Goal: Check status: Check status

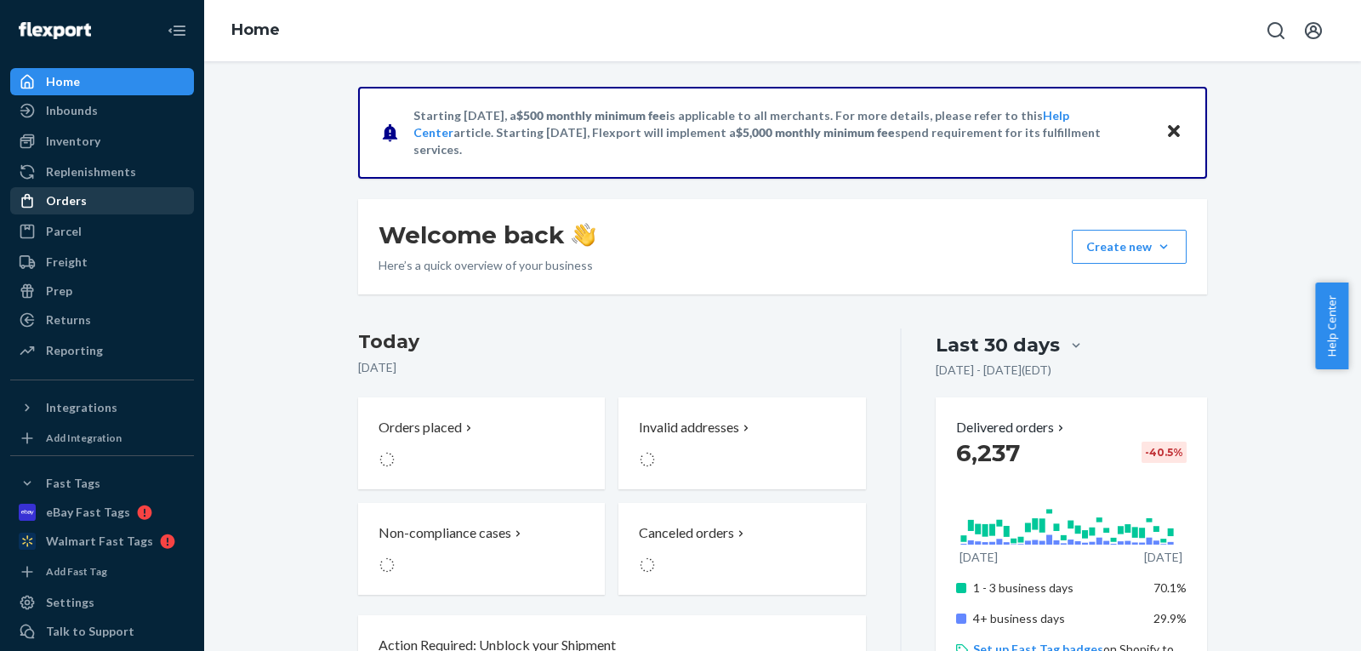
click at [72, 209] on div "Orders" at bounding box center [102, 201] width 180 height 24
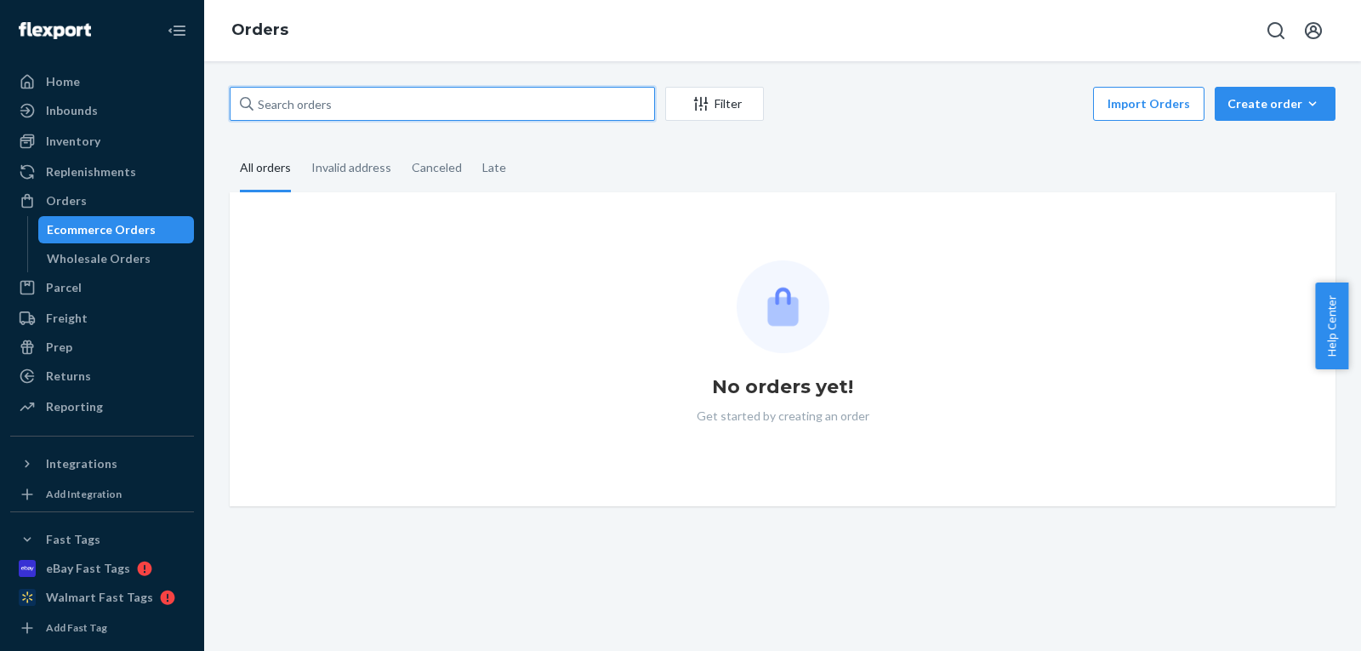
click at [534, 112] on input "text" at bounding box center [442, 104] width 425 height 34
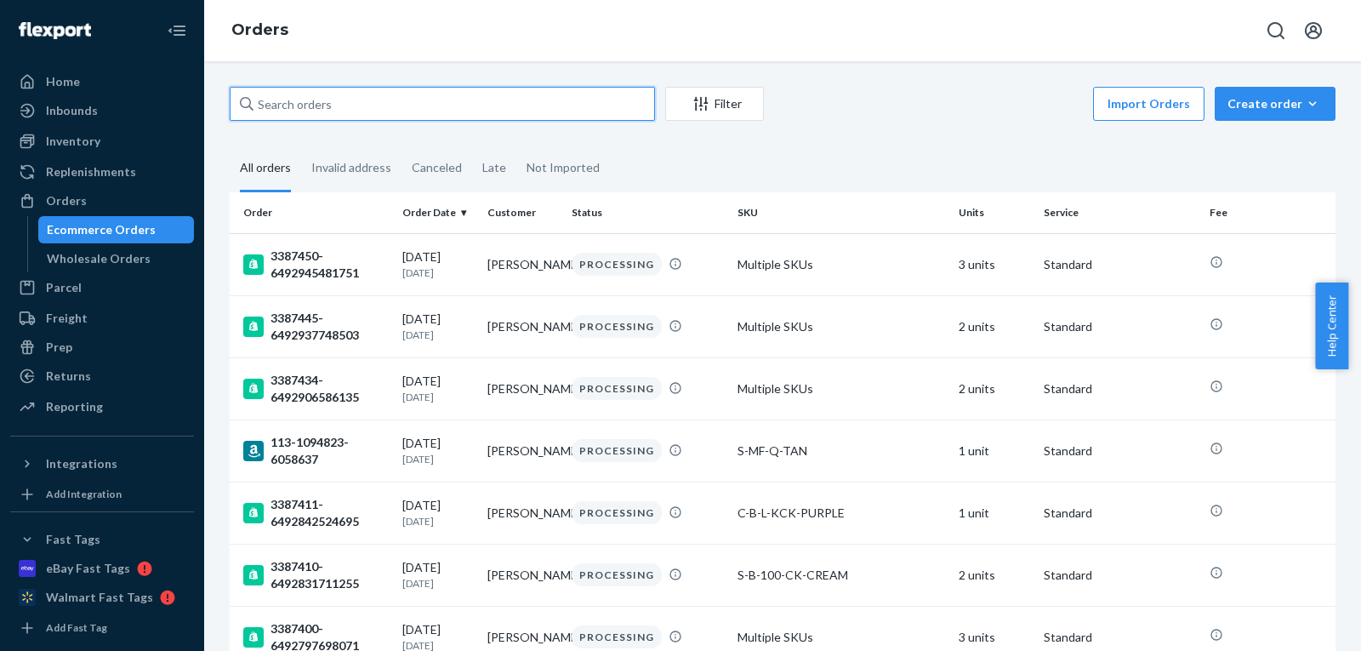
paste input "[PERSON_NAME]"
type input "[PERSON_NAME]"
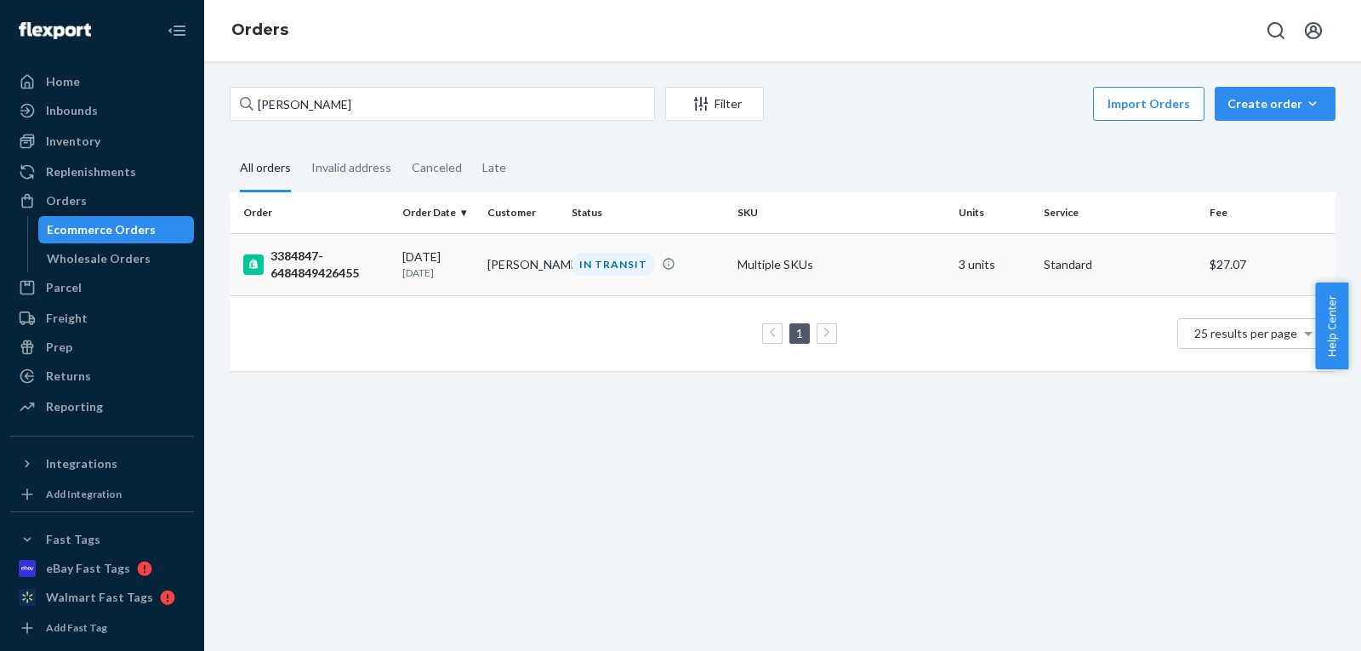
click at [559, 281] on td "[PERSON_NAME]" at bounding box center [523, 264] width 85 height 62
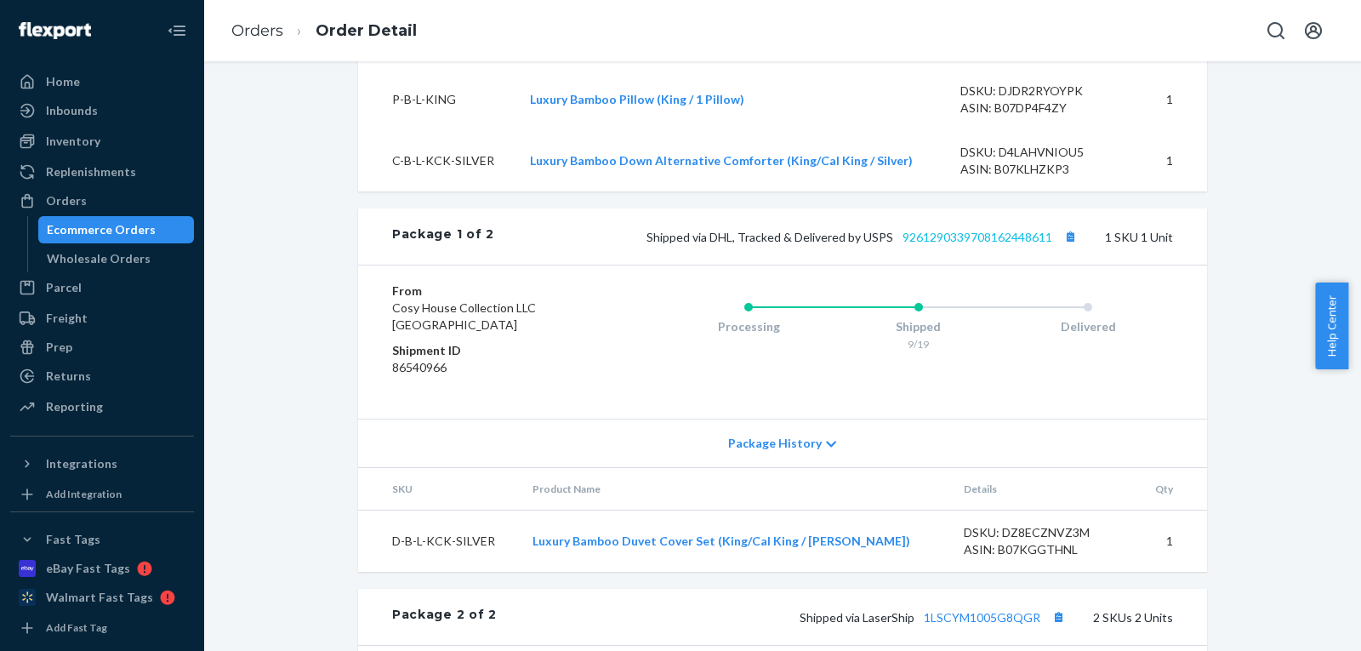
scroll to position [628, 0]
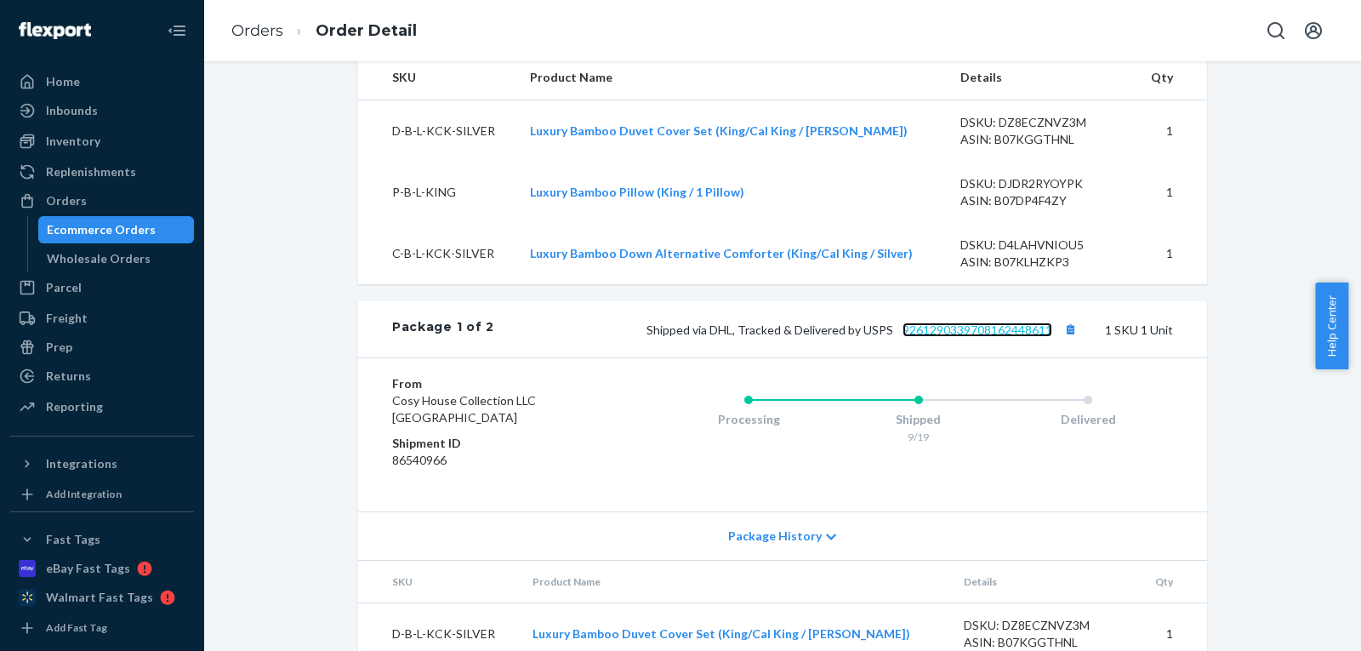
click at [921, 337] on link "9261290339708162448611" at bounding box center [978, 329] width 150 height 14
